Goal: Task Accomplishment & Management: Use online tool/utility

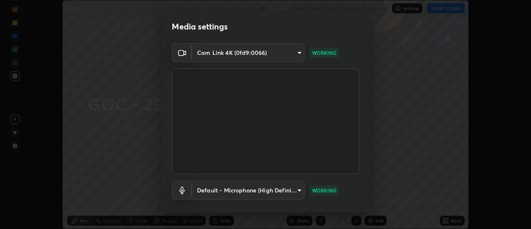
scroll to position [44, 0]
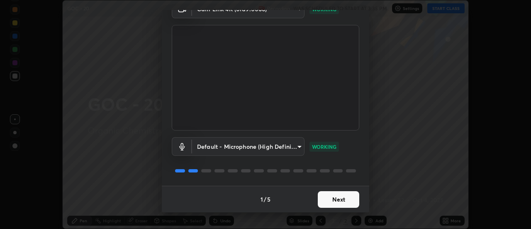
click at [339, 201] on button "Next" at bounding box center [339, 199] width 42 height 17
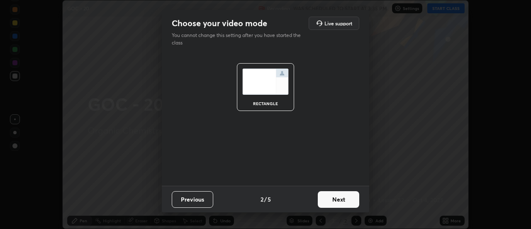
click at [345, 202] on button "Next" at bounding box center [339, 199] width 42 height 17
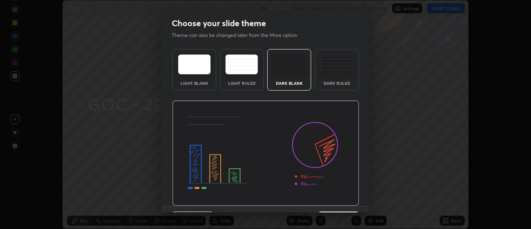
scroll to position [20, 0]
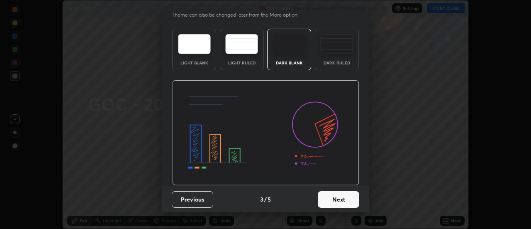
click at [349, 201] on button "Next" at bounding box center [339, 199] width 42 height 17
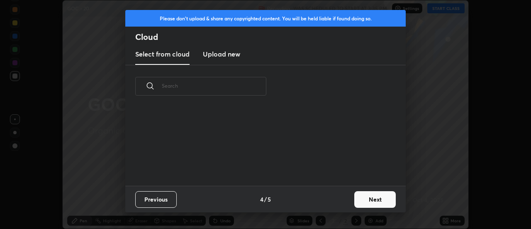
scroll to position [0, 0]
click at [364, 199] on button "Next" at bounding box center [375, 199] width 42 height 17
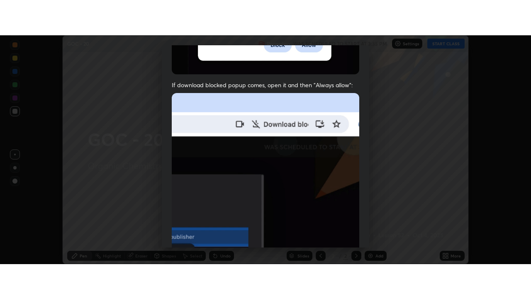
scroll to position [213, 0]
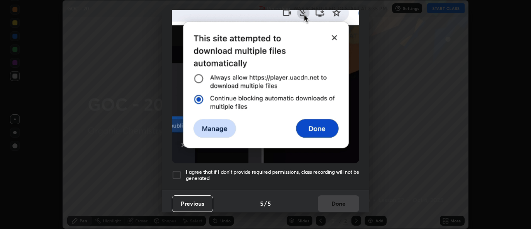
click at [177, 173] on div at bounding box center [177, 175] width 10 height 10
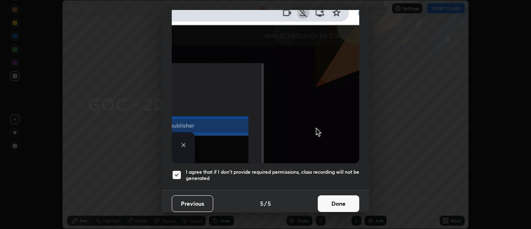
click at [332, 200] on button "Done" at bounding box center [339, 203] width 42 height 17
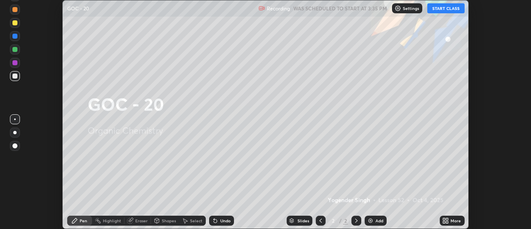
click at [443, 10] on button "START CLASS" at bounding box center [445, 8] width 37 height 10
click at [447, 219] on icon at bounding box center [448, 219] width 2 height 2
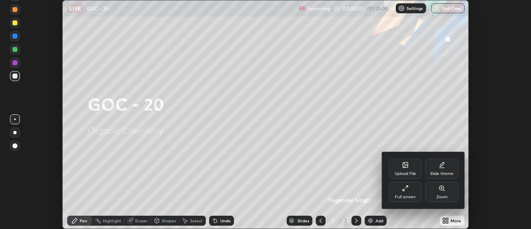
click at [443, 168] on icon at bounding box center [442, 168] width 5 height 0
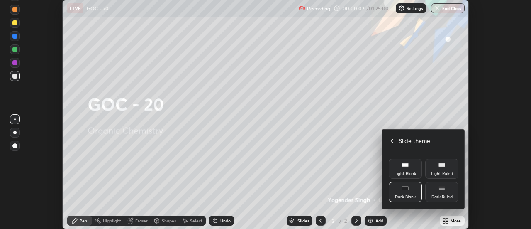
click at [447, 195] on div "Dark Ruled" at bounding box center [442, 197] width 21 height 4
click at [392, 139] on icon at bounding box center [392, 141] width 2 height 4
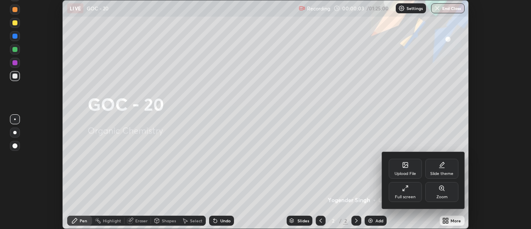
click at [405, 191] on icon at bounding box center [405, 188] width 7 height 7
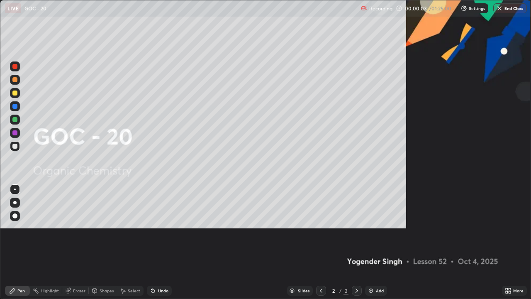
scroll to position [299, 531]
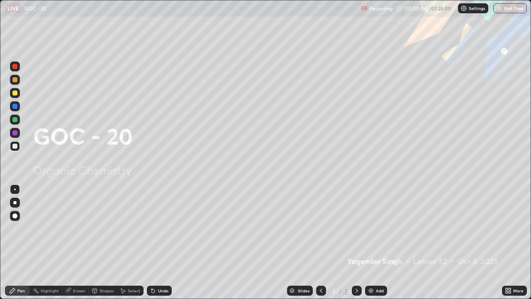
click at [373, 228] on img at bounding box center [371, 290] width 7 height 7
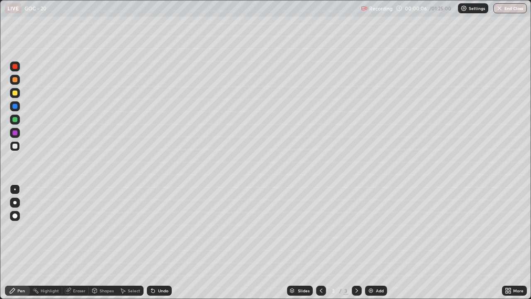
click at [15, 203] on div at bounding box center [14, 202] width 3 height 3
click at [15, 133] on div at bounding box center [14, 132] width 5 height 5
click at [14, 134] on div at bounding box center [14, 132] width 5 height 5
click at [15, 147] on div at bounding box center [14, 146] width 5 height 5
click at [17, 134] on div at bounding box center [14, 132] width 5 height 5
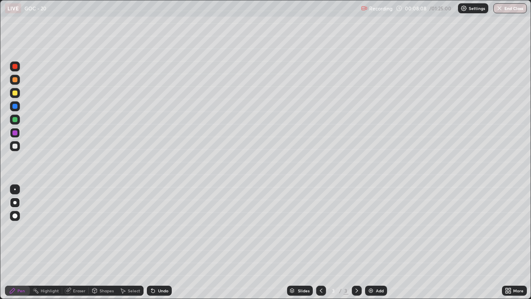
click at [17, 148] on div at bounding box center [14, 146] width 5 height 5
click at [159, 228] on div "Undo" at bounding box center [163, 290] width 10 height 4
click at [15, 94] on div at bounding box center [14, 92] width 5 height 5
click at [368, 228] on img at bounding box center [371, 290] width 7 height 7
click at [14, 147] on div at bounding box center [14, 146] width 5 height 5
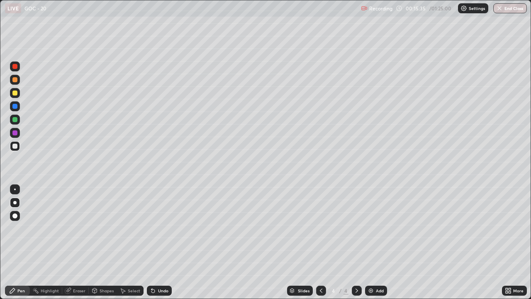
click at [14, 94] on div at bounding box center [14, 92] width 5 height 5
click at [370, 228] on img at bounding box center [371, 290] width 7 height 7
click at [15, 147] on div at bounding box center [14, 146] width 5 height 5
click at [15, 93] on div at bounding box center [14, 92] width 5 height 5
click at [161, 228] on div "Undo" at bounding box center [159, 291] width 25 height 10
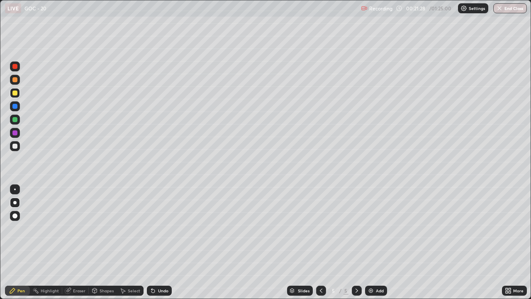
click at [15, 147] on div at bounding box center [14, 146] width 5 height 5
click at [156, 228] on div "Undo" at bounding box center [159, 291] width 25 height 10
click at [155, 228] on div "Undo" at bounding box center [159, 291] width 25 height 10
click at [15, 133] on div at bounding box center [14, 132] width 5 height 5
click at [16, 150] on div at bounding box center [15, 146] width 10 height 10
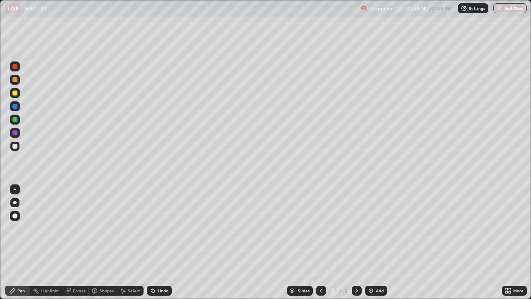
click at [12, 81] on div at bounding box center [14, 79] width 5 height 5
click at [371, 228] on img at bounding box center [371, 290] width 7 height 7
click at [17, 148] on div at bounding box center [14, 146] width 5 height 5
click at [15, 120] on div at bounding box center [14, 119] width 5 height 5
click at [15, 146] on div at bounding box center [14, 146] width 5 height 5
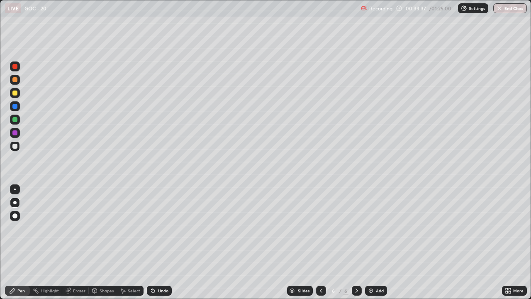
click at [16, 147] on div at bounding box center [14, 146] width 5 height 5
click at [159, 228] on div "Undo" at bounding box center [163, 290] width 10 height 4
click at [155, 228] on icon at bounding box center [153, 290] width 7 height 7
click at [160, 228] on div "Undo" at bounding box center [163, 290] width 10 height 4
click at [15, 94] on div at bounding box center [14, 92] width 5 height 5
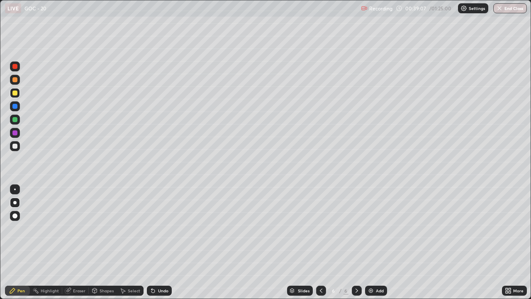
click at [15, 120] on div at bounding box center [14, 119] width 5 height 5
click at [320, 228] on icon at bounding box center [321, 290] width 7 height 7
click at [356, 228] on icon at bounding box center [357, 290] width 2 height 4
click at [15, 80] on div at bounding box center [14, 79] width 5 height 5
click at [368, 228] on img at bounding box center [371, 290] width 7 height 7
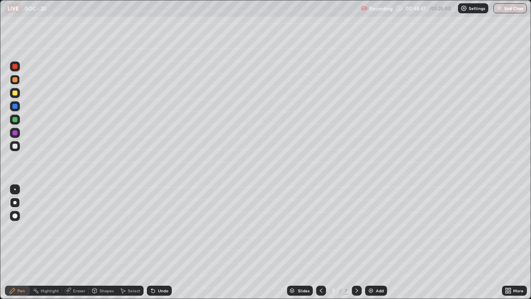
click at [15, 146] on div at bounding box center [14, 146] width 5 height 5
click at [14, 134] on div at bounding box center [14, 132] width 5 height 5
click at [16, 148] on div at bounding box center [14, 146] width 5 height 5
click at [15, 107] on div at bounding box center [14, 106] width 5 height 5
click at [15, 146] on div at bounding box center [14, 146] width 5 height 5
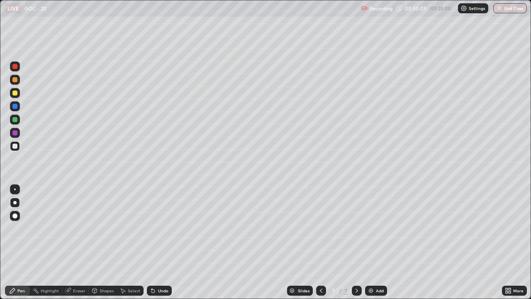
click at [14, 133] on div at bounding box center [14, 132] width 5 height 5
click at [14, 147] on div at bounding box center [14, 146] width 5 height 5
click at [14, 93] on div at bounding box center [14, 92] width 5 height 5
click at [16, 149] on div at bounding box center [15, 146] width 10 height 10
click at [15, 121] on div at bounding box center [14, 119] width 5 height 5
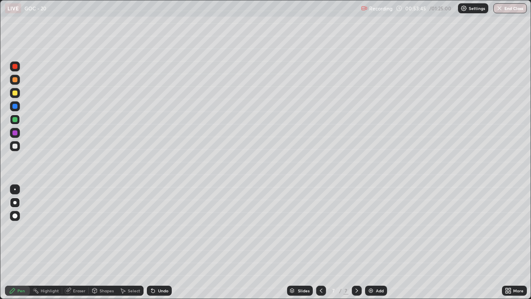
click at [16, 134] on div at bounding box center [14, 132] width 5 height 5
click at [15, 147] on div at bounding box center [14, 146] width 5 height 5
click at [12, 121] on div at bounding box center [14, 119] width 5 height 5
click at [318, 228] on div at bounding box center [321, 291] width 10 height 10
click at [356, 228] on icon at bounding box center [357, 290] width 7 height 7
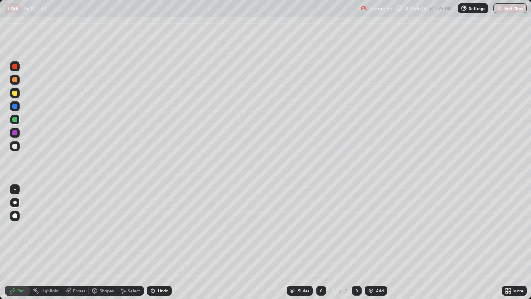
click at [15, 147] on div at bounding box center [14, 146] width 5 height 5
click at [15, 93] on div at bounding box center [14, 92] width 5 height 5
click at [15, 81] on div at bounding box center [14, 79] width 5 height 5
click at [372, 228] on img at bounding box center [371, 290] width 7 height 7
click at [15, 147] on div at bounding box center [14, 146] width 5 height 5
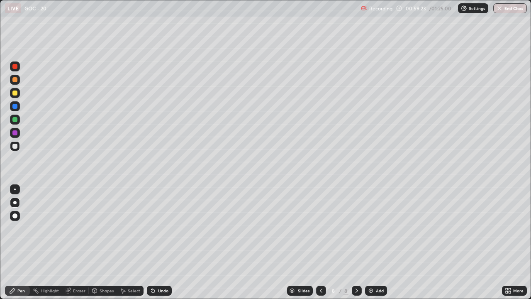
click at [151, 228] on icon at bounding box center [151, 288] width 1 height 1
click at [163, 228] on div "Undo" at bounding box center [159, 291] width 25 height 10
click at [17, 93] on div at bounding box center [14, 92] width 5 height 5
click at [14, 147] on div at bounding box center [14, 146] width 5 height 5
click at [12, 92] on div at bounding box center [14, 92] width 5 height 5
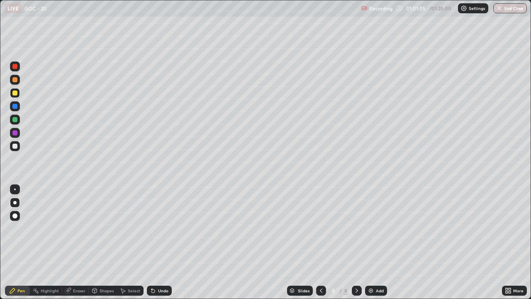
click at [15, 149] on div at bounding box center [15, 146] width 10 height 10
click at [17, 95] on div at bounding box center [14, 92] width 5 height 5
click at [15, 147] on div at bounding box center [14, 146] width 5 height 5
click at [321, 228] on icon at bounding box center [321, 290] width 2 height 4
click at [15, 148] on div at bounding box center [14, 146] width 5 height 5
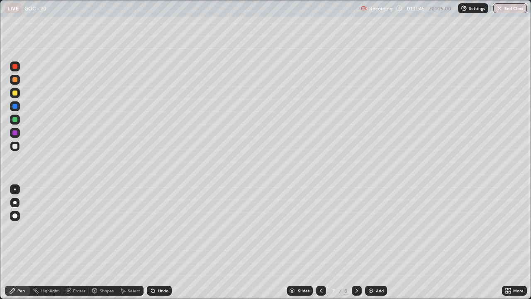
click at [356, 228] on icon at bounding box center [357, 290] width 2 height 4
click at [15, 81] on div at bounding box center [14, 79] width 5 height 5
click at [507, 9] on button "End Class" at bounding box center [510, 8] width 33 height 10
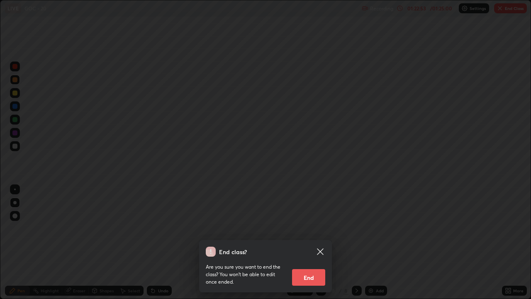
click at [317, 228] on button "End" at bounding box center [308, 277] width 33 height 17
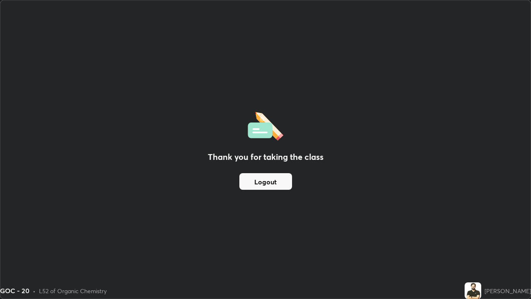
click at [282, 181] on button "Logout" at bounding box center [265, 181] width 53 height 17
